Goal: Find specific page/section: Find specific page/section

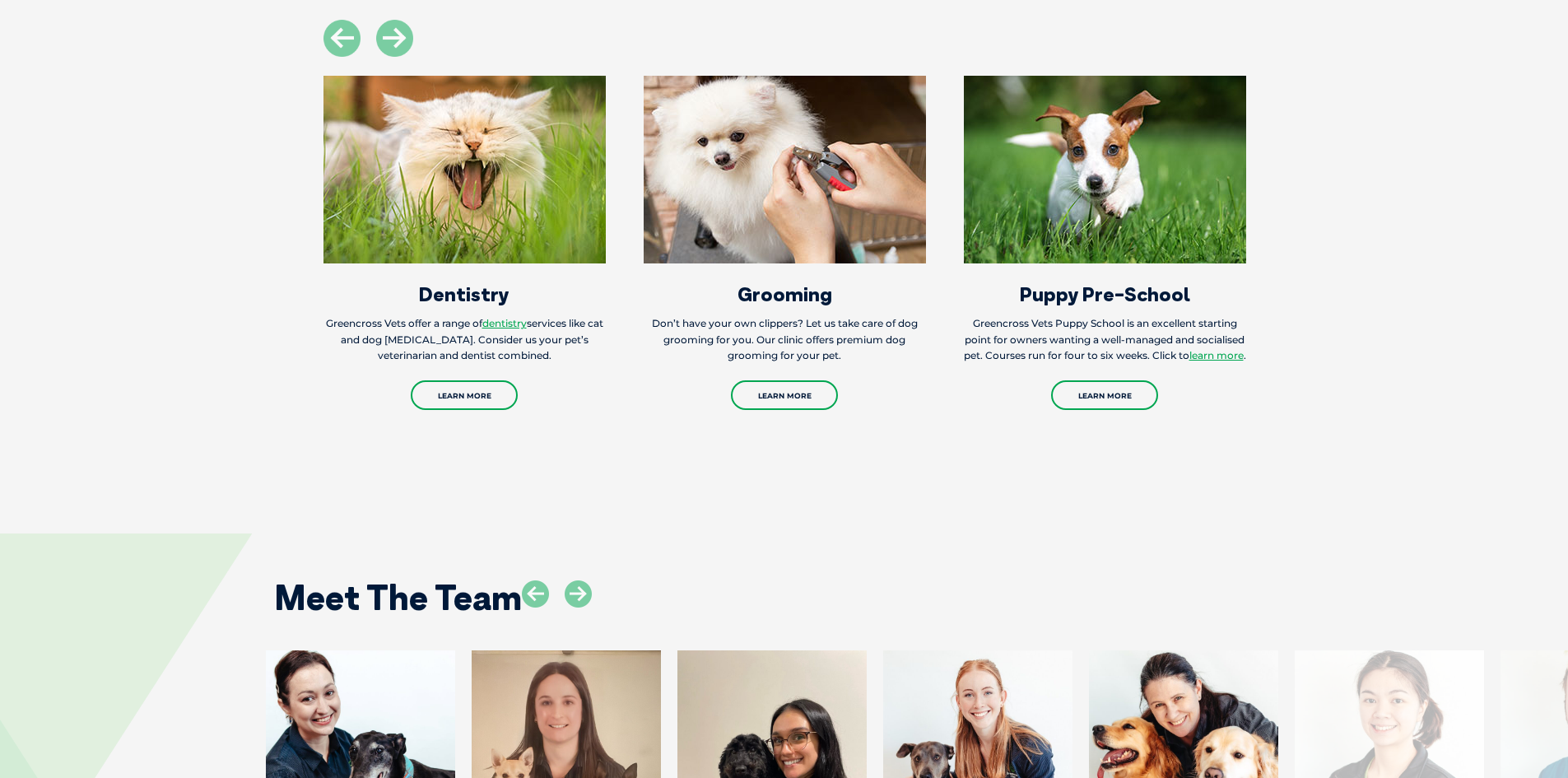
scroll to position [2209, 0]
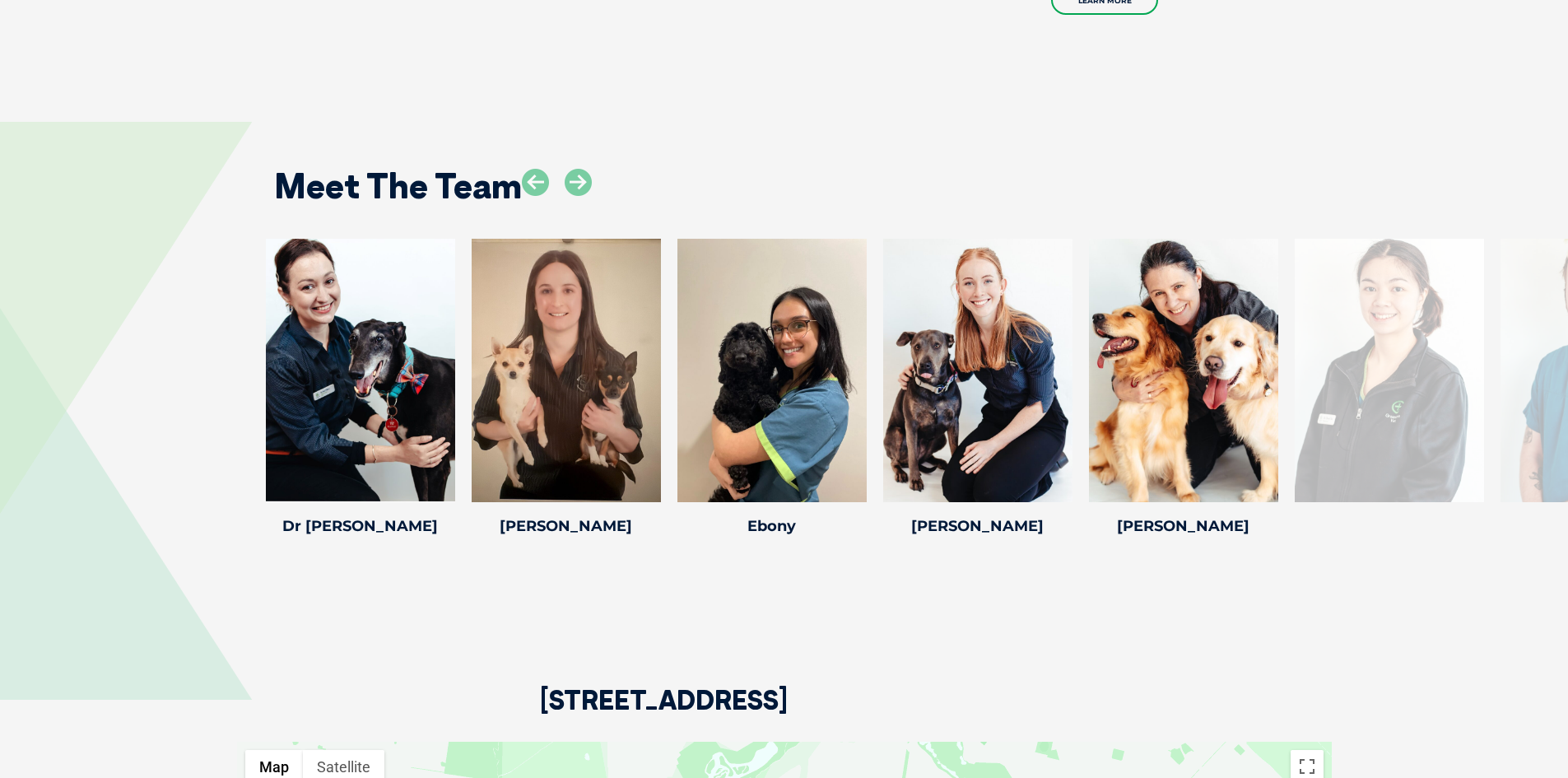
click at [1384, 419] on div at bounding box center [1389, 370] width 189 height 263
click at [585, 169] on icon at bounding box center [579, 182] width 27 height 27
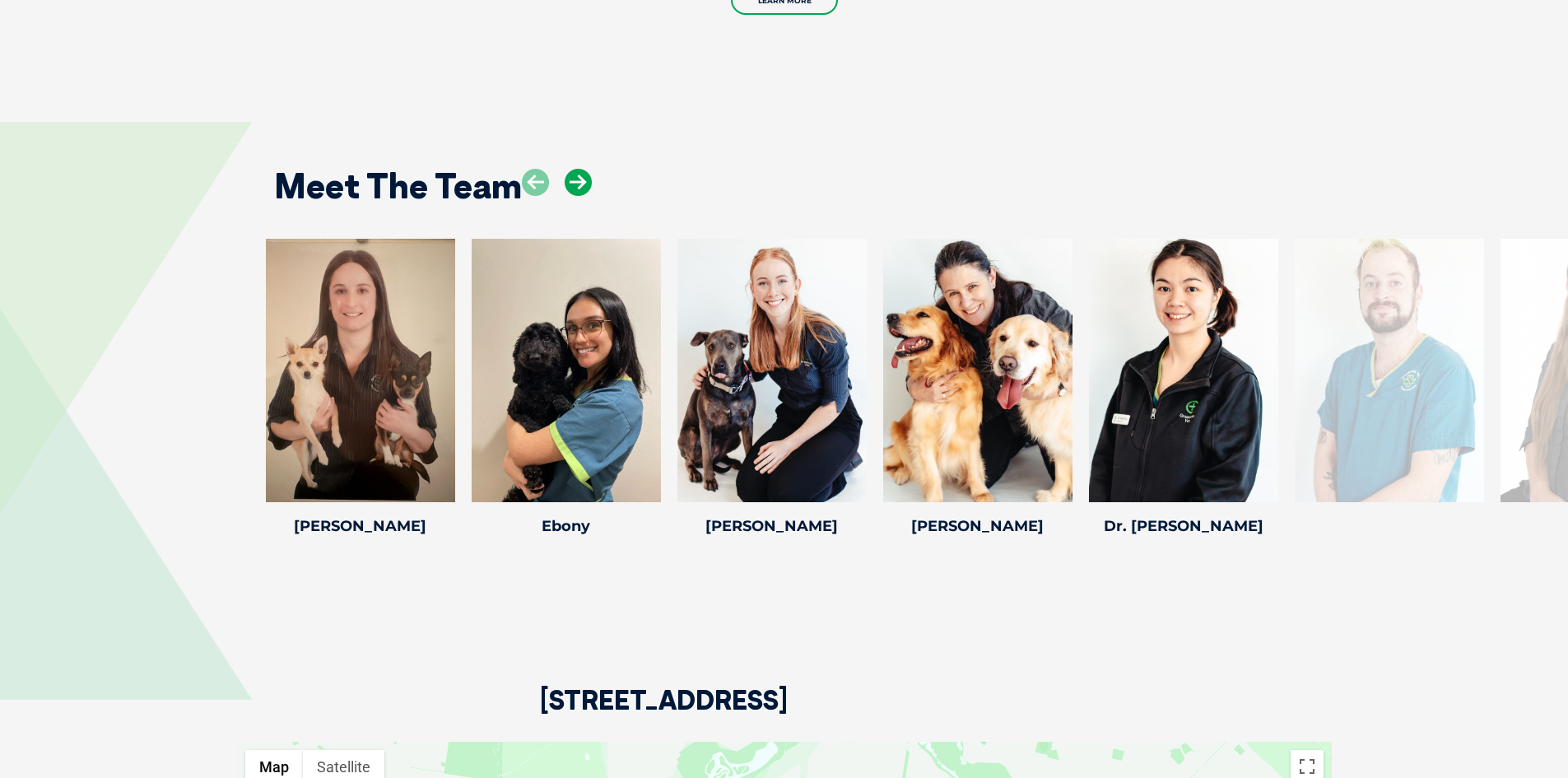
click at [585, 169] on icon at bounding box center [579, 182] width 27 height 27
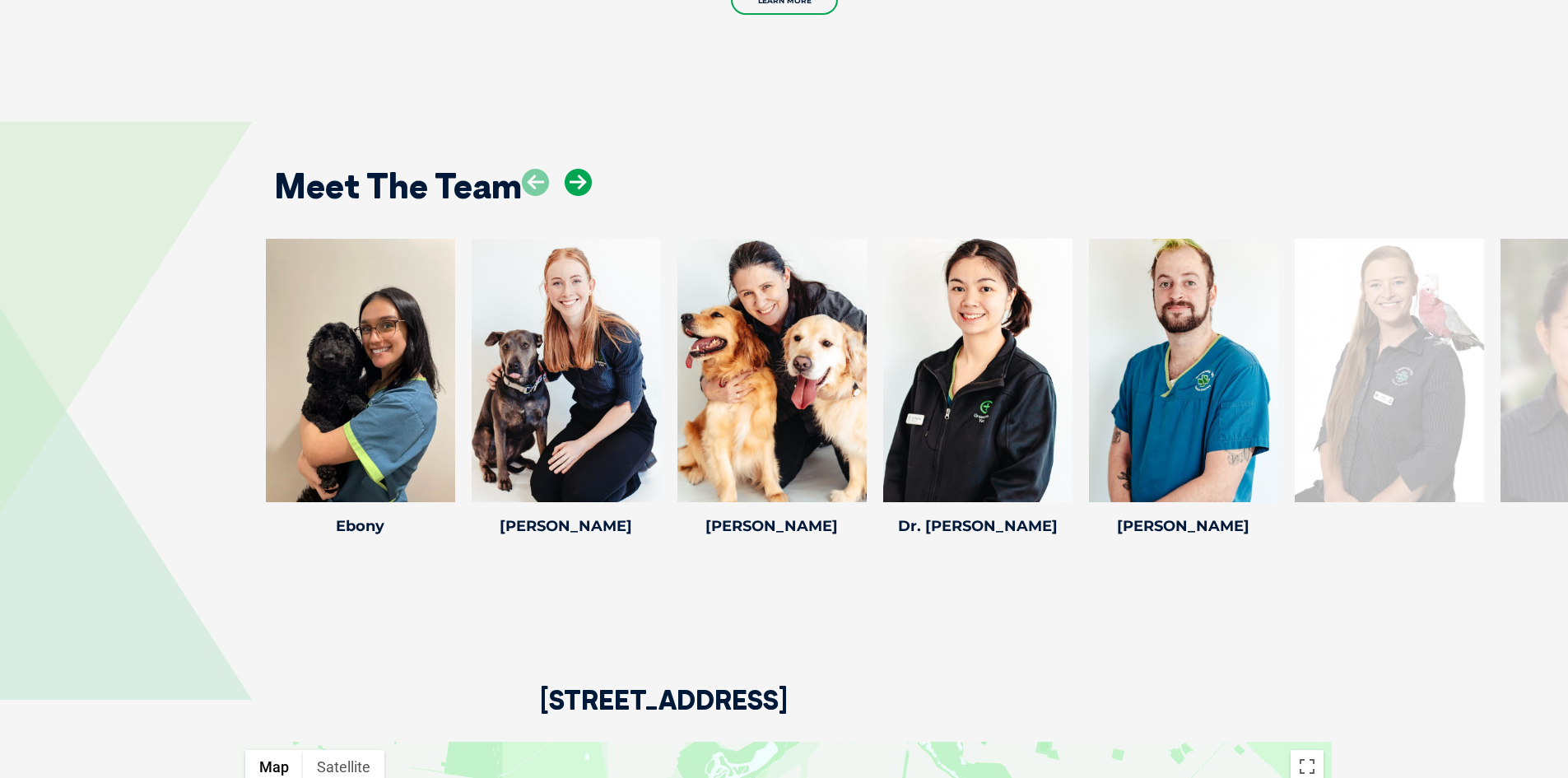
click at [585, 169] on icon at bounding box center [579, 182] width 27 height 27
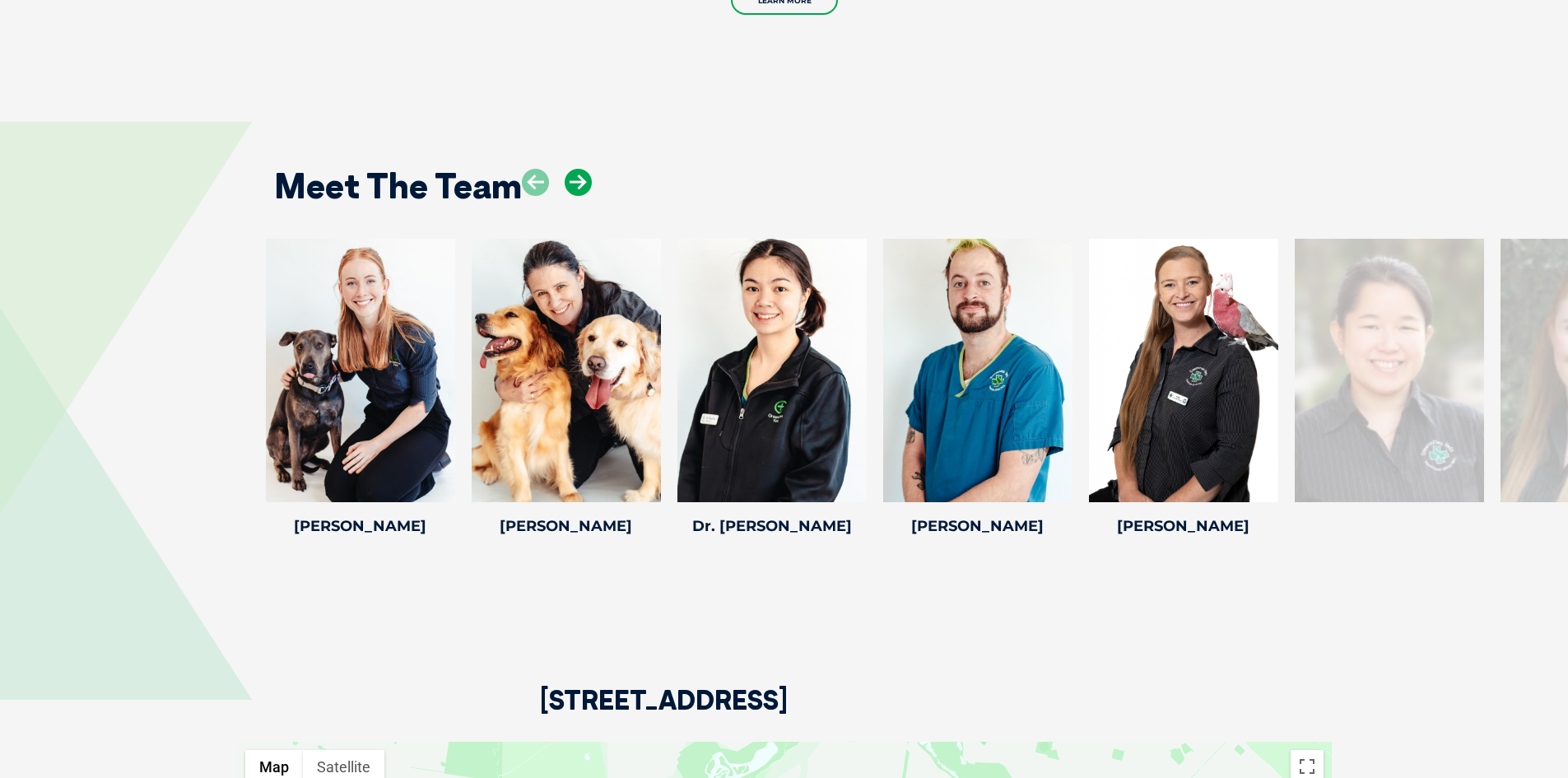
click at [585, 169] on icon at bounding box center [579, 182] width 27 height 27
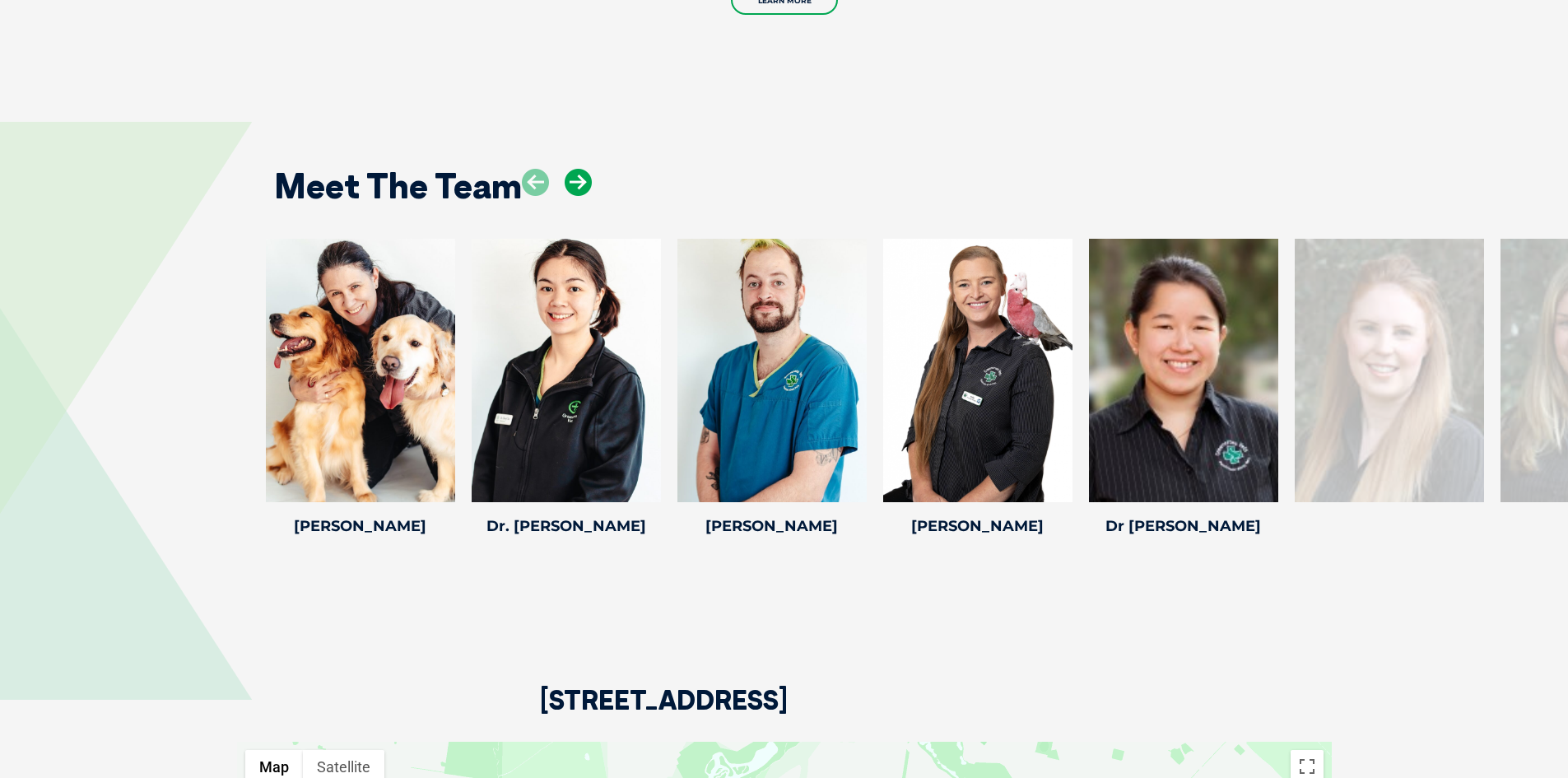
click at [585, 169] on icon at bounding box center [579, 182] width 27 height 27
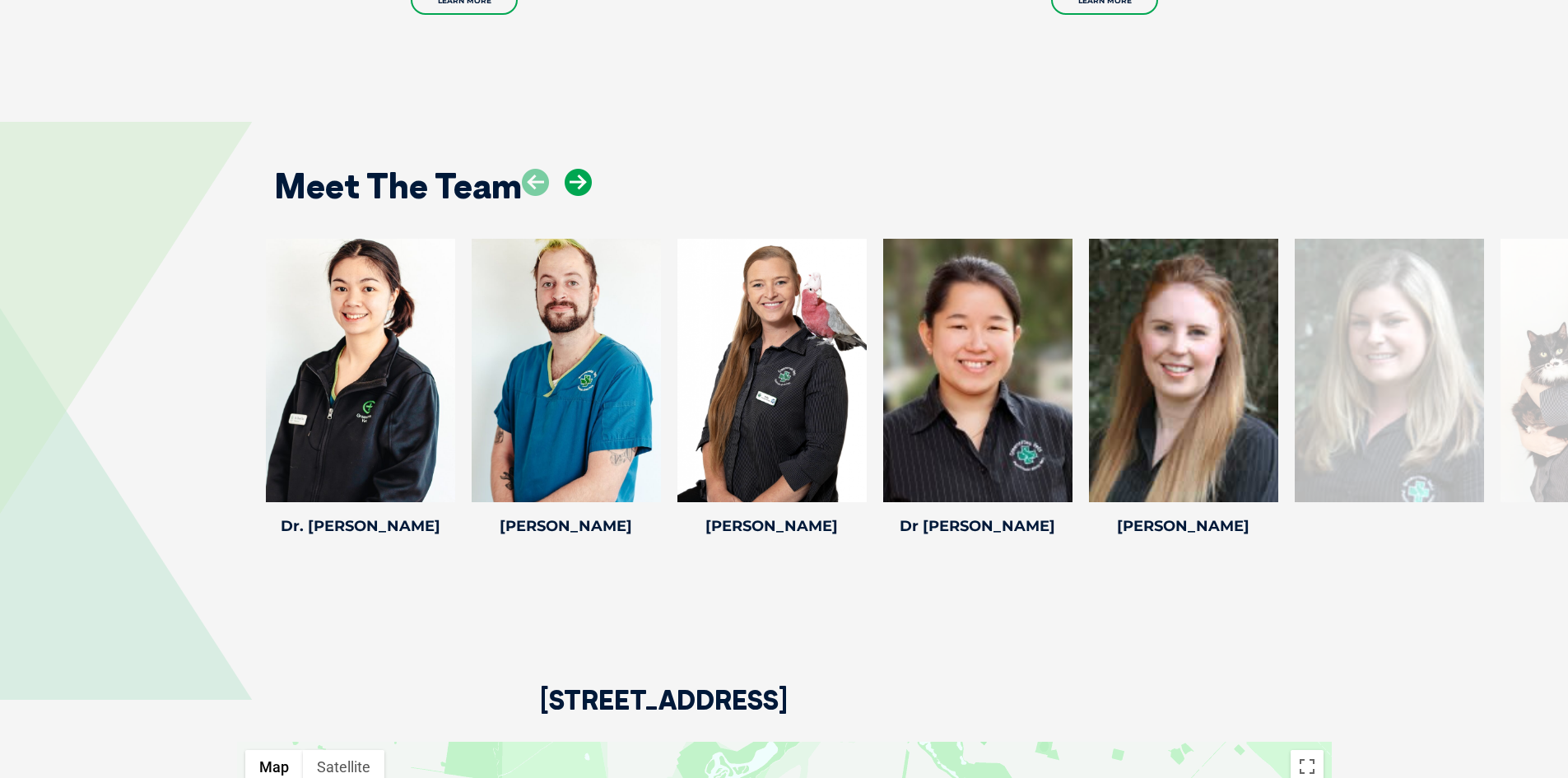
click at [585, 169] on icon at bounding box center [579, 182] width 27 height 27
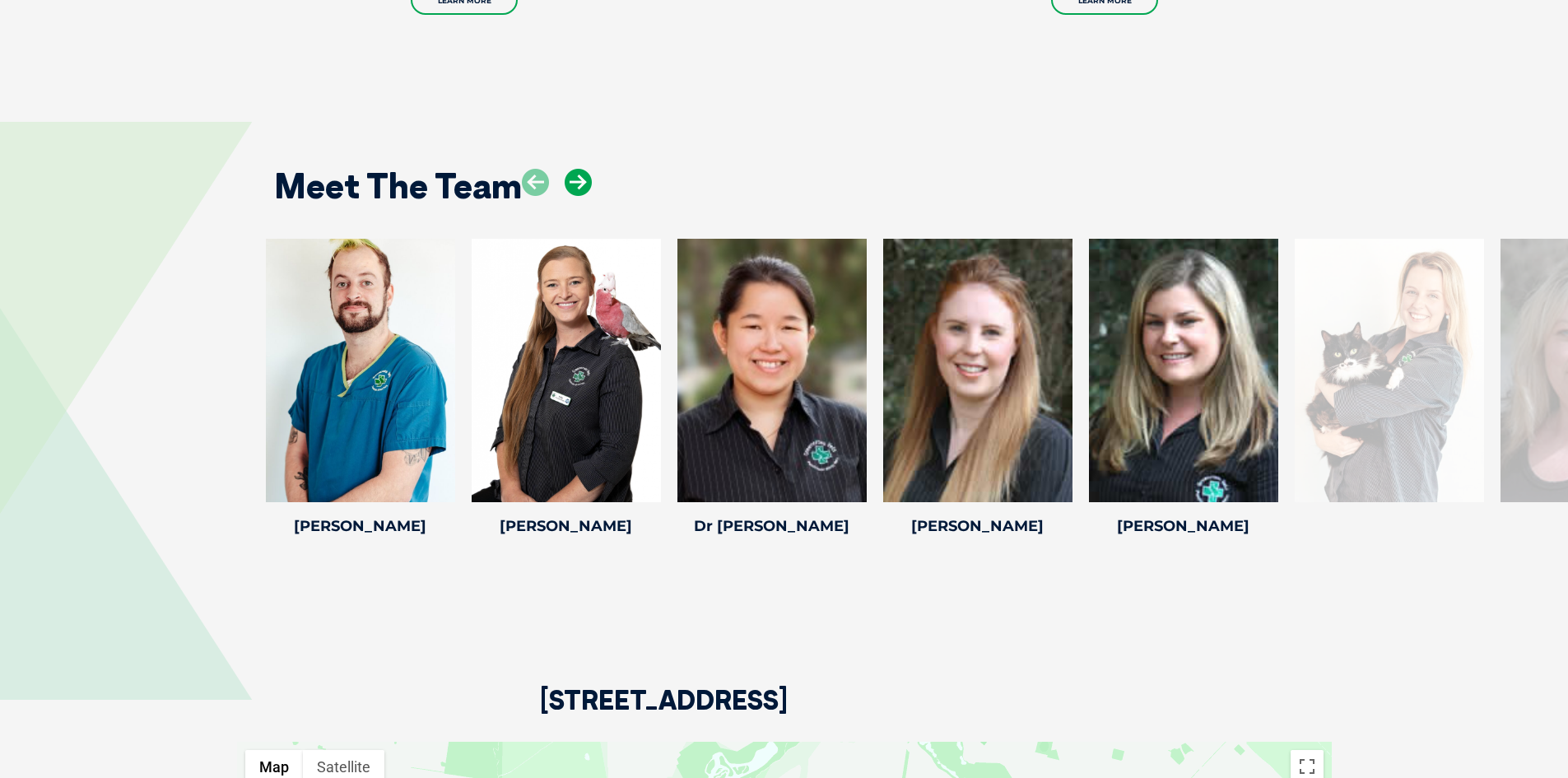
click at [585, 169] on icon at bounding box center [579, 182] width 27 height 27
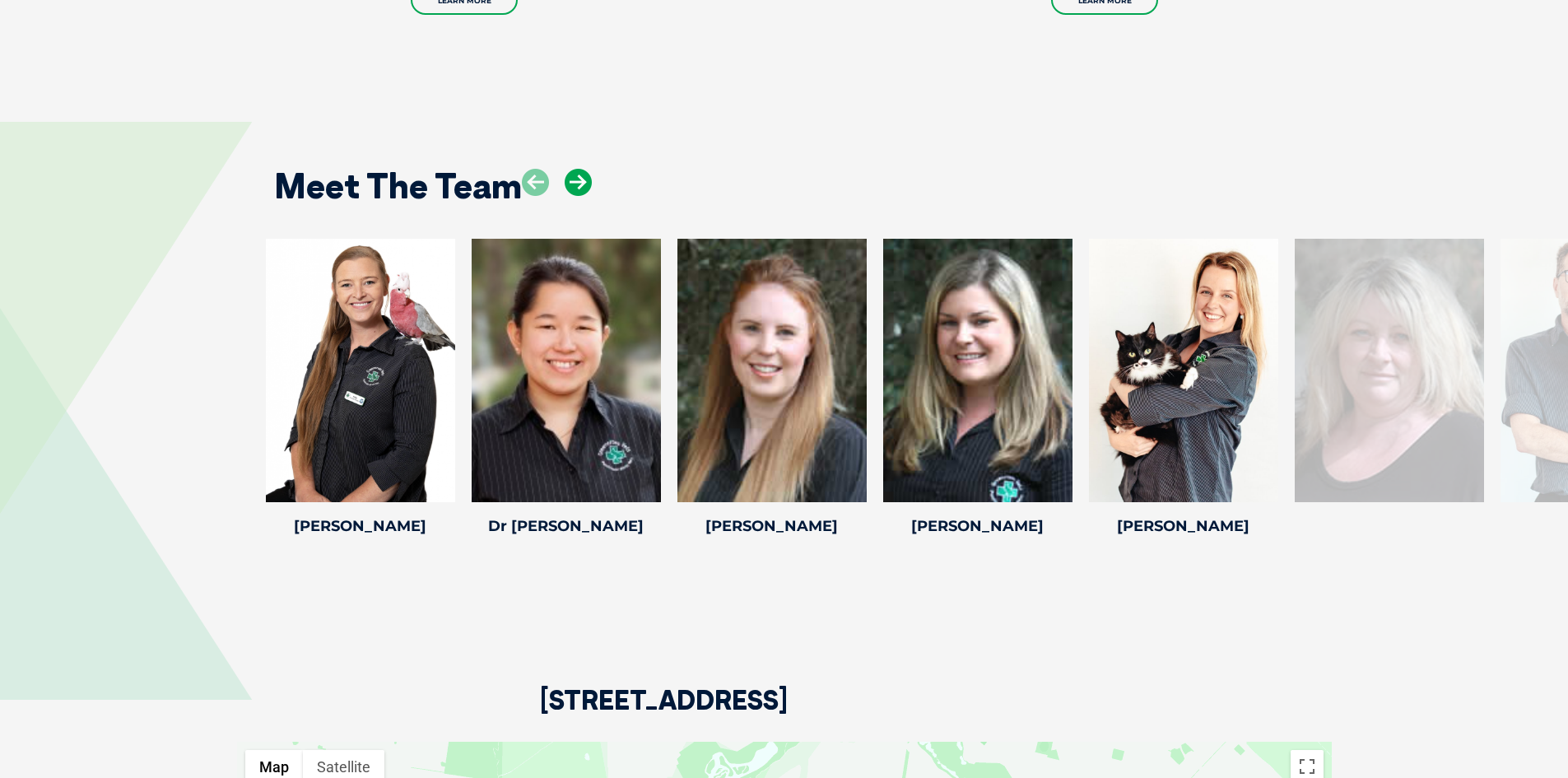
click at [585, 169] on icon at bounding box center [579, 182] width 27 height 27
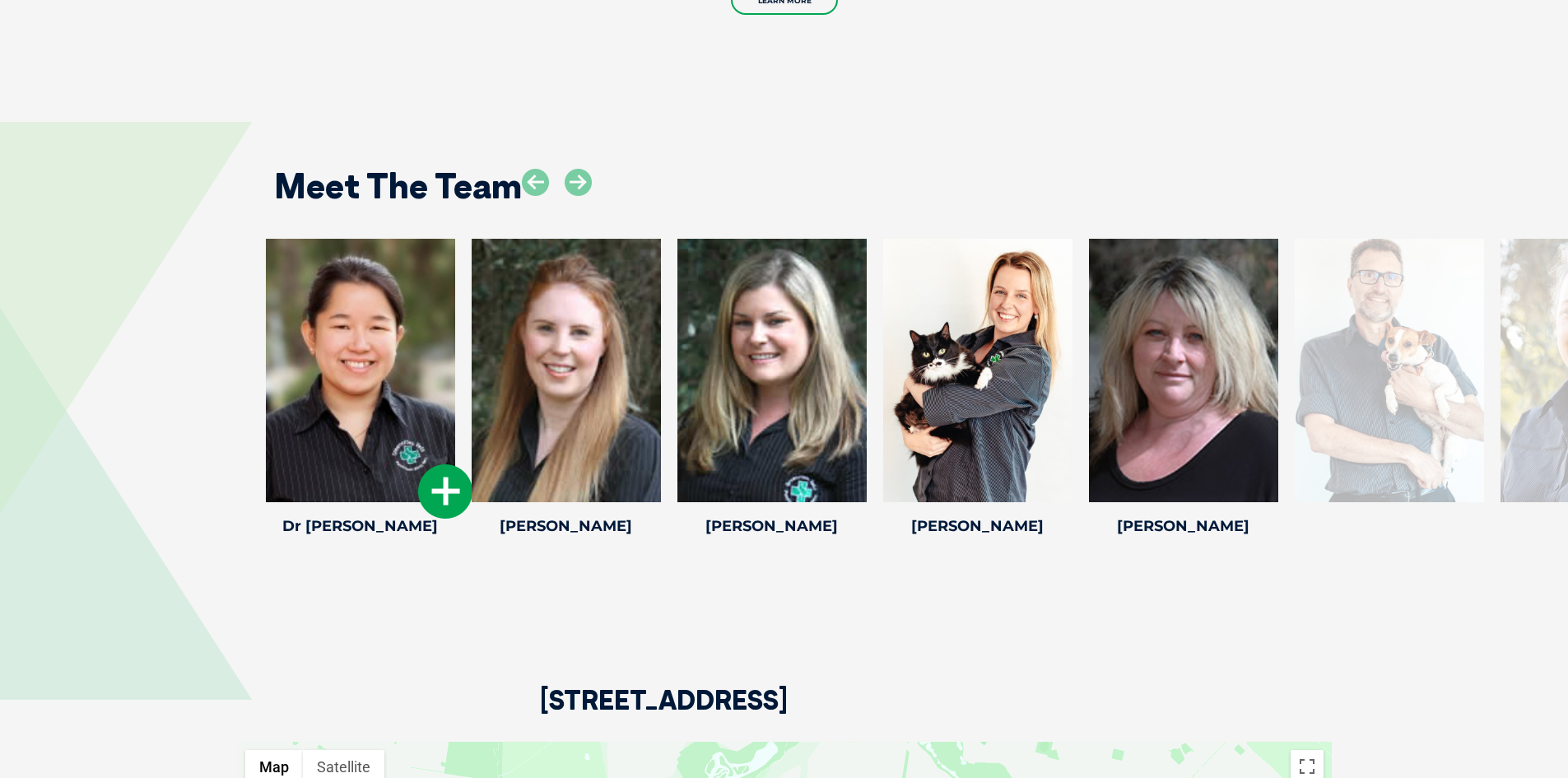
click at [337, 372] on div at bounding box center [360, 370] width 189 height 263
click at [451, 478] on icon at bounding box center [446, 492] width 55 height 55
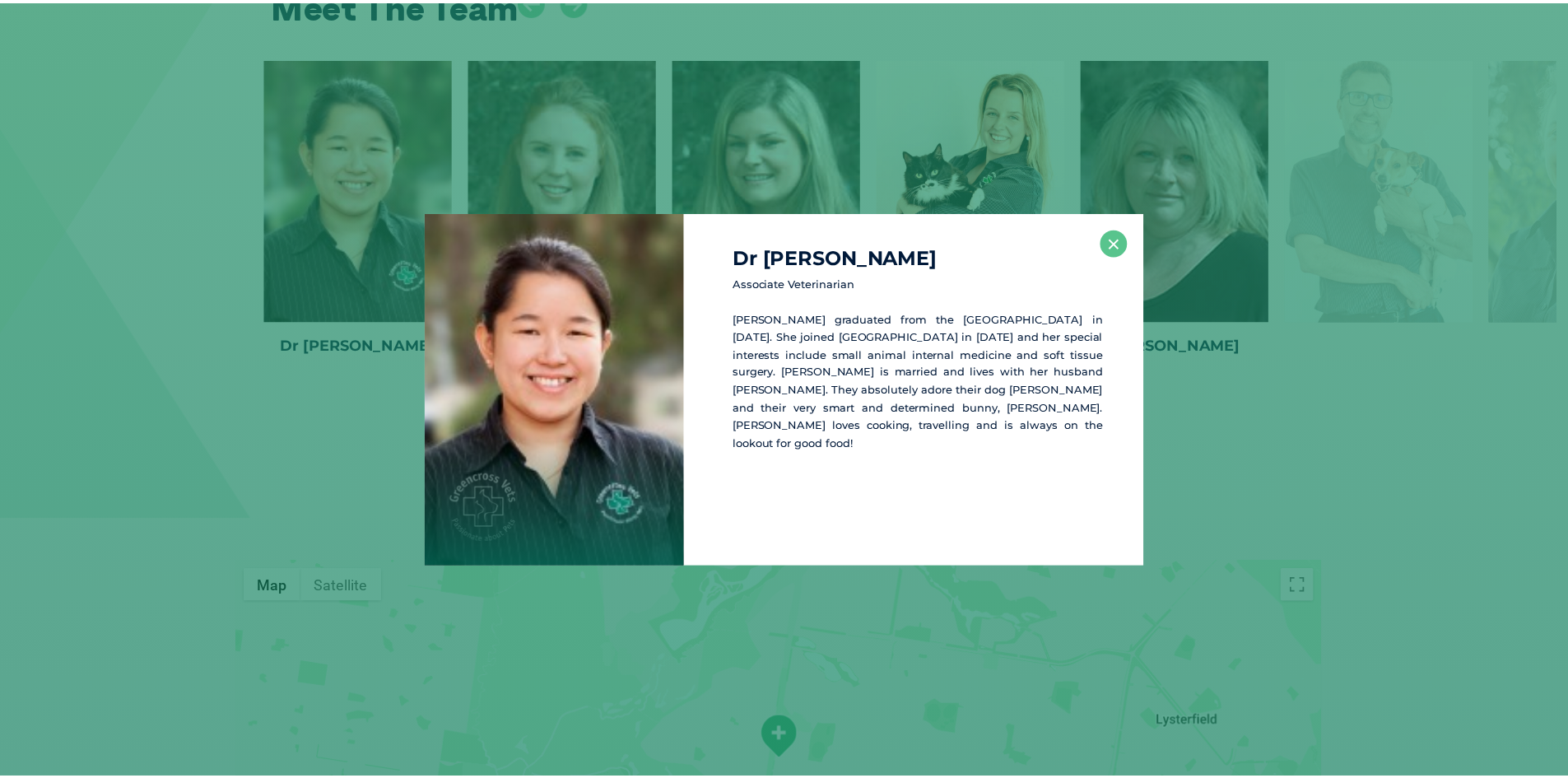
scroll to position [2391, 0]
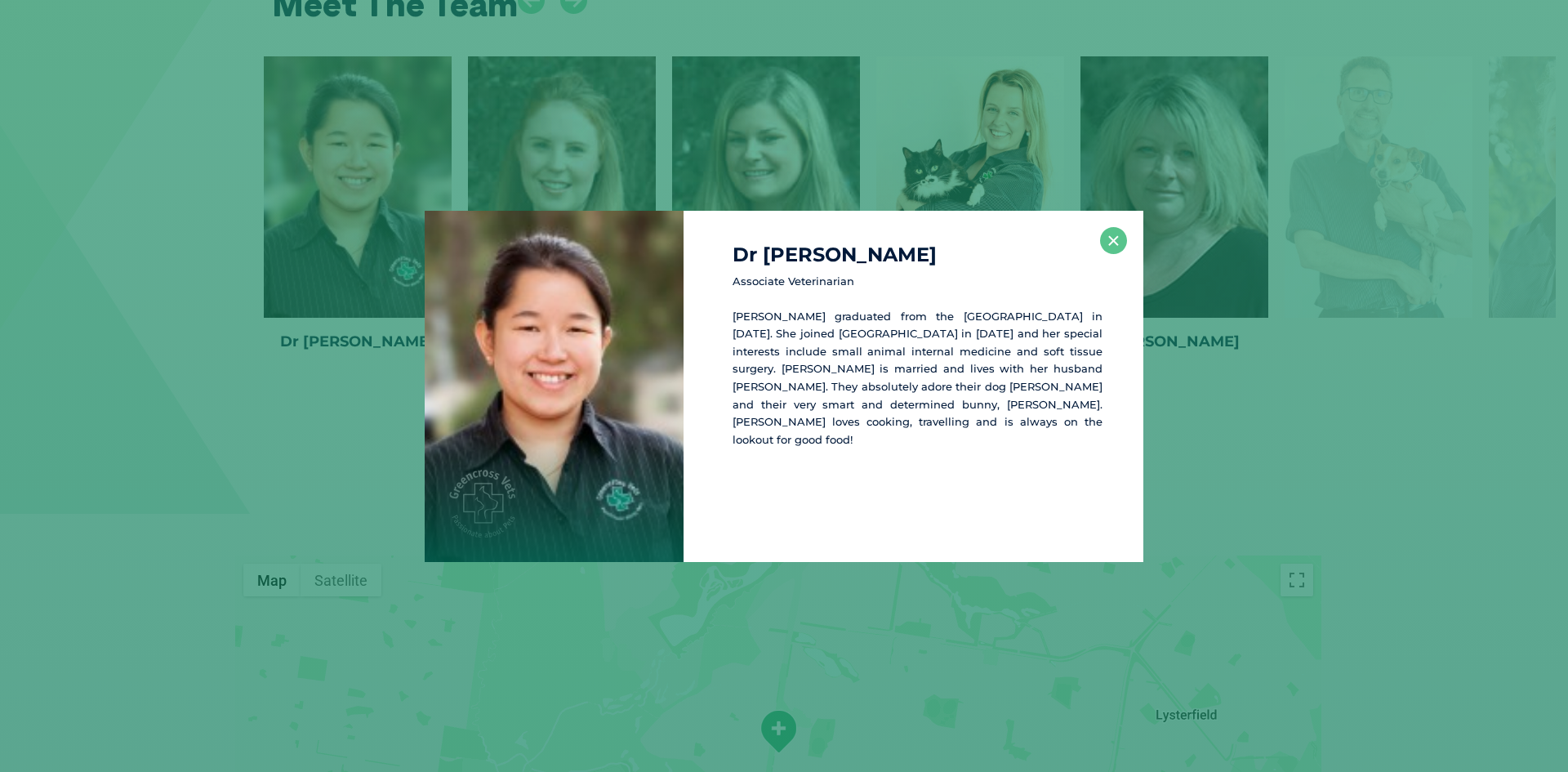
click at [315, 412] on div "Dr [PERSON_NAME] Associate Veterinarian [PERSON_NAME] graduated from the [GEOGR…" at bounding box center [784, 386] width 1555 height 351
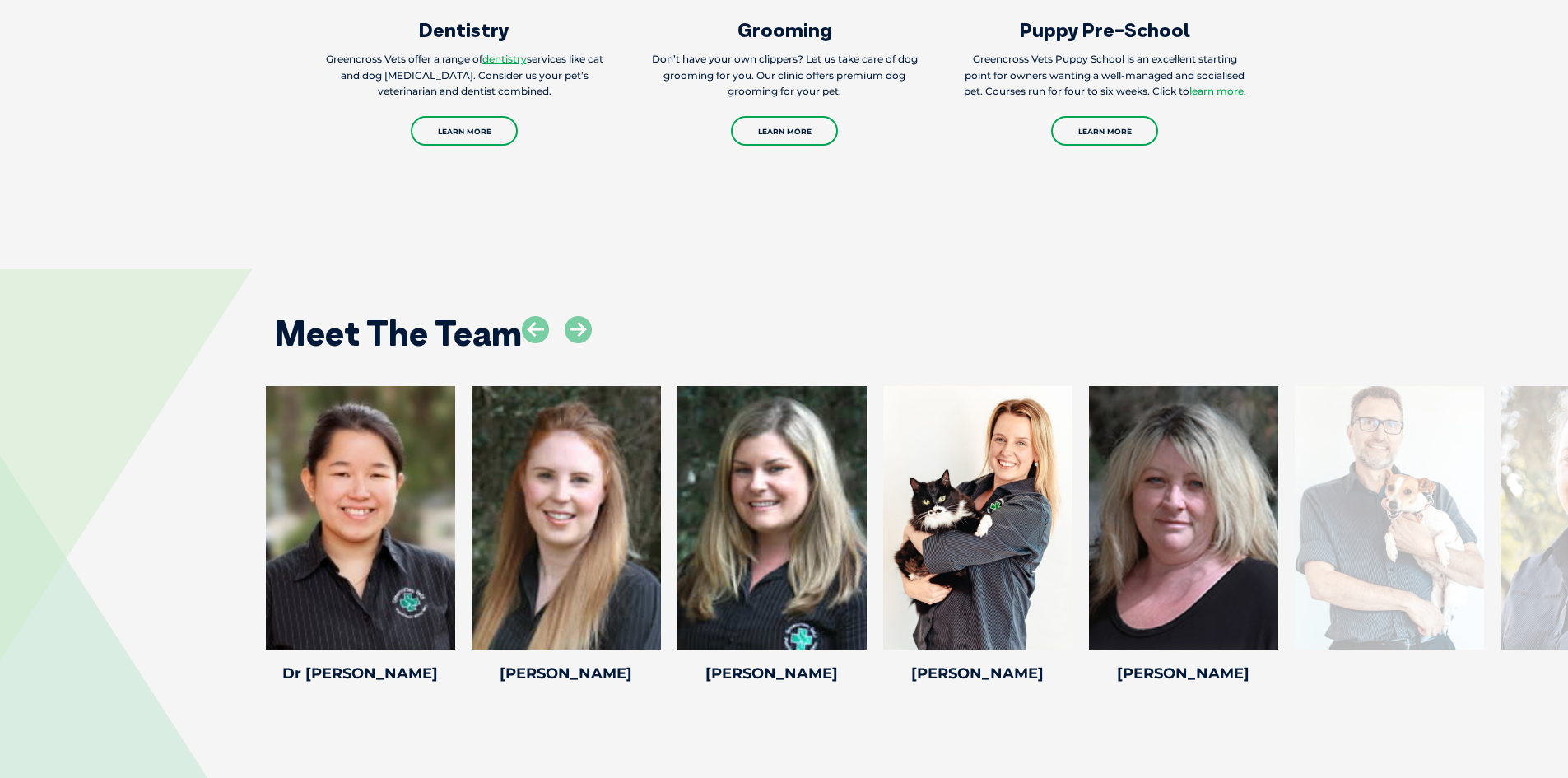
scroll to position [1815, 0]
